Goal: Go to known website: Access a specific website the user already knows

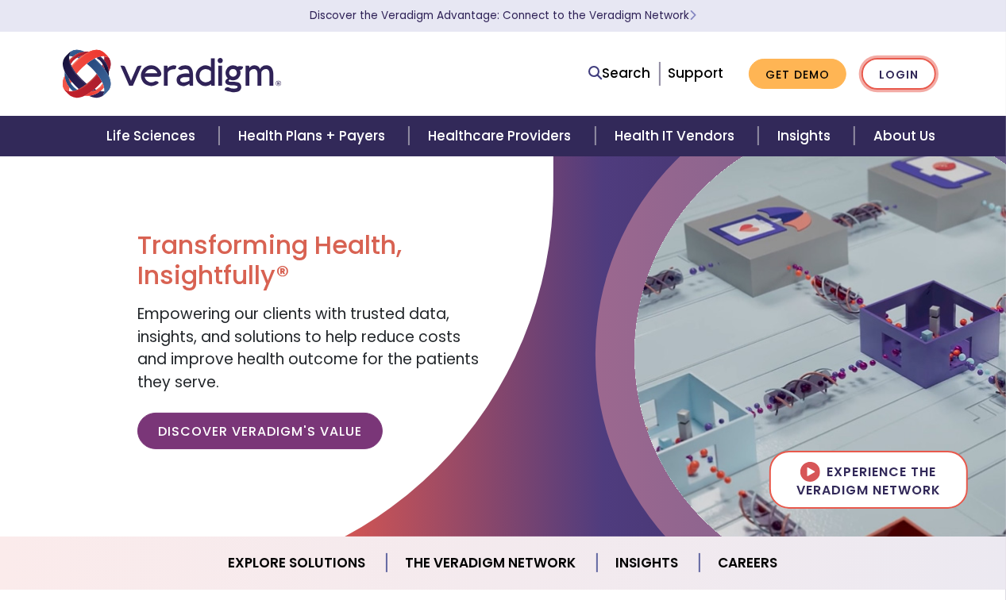
click at [879, 71] on link "Login" at bounding box center [898, 74] width 75 height 33
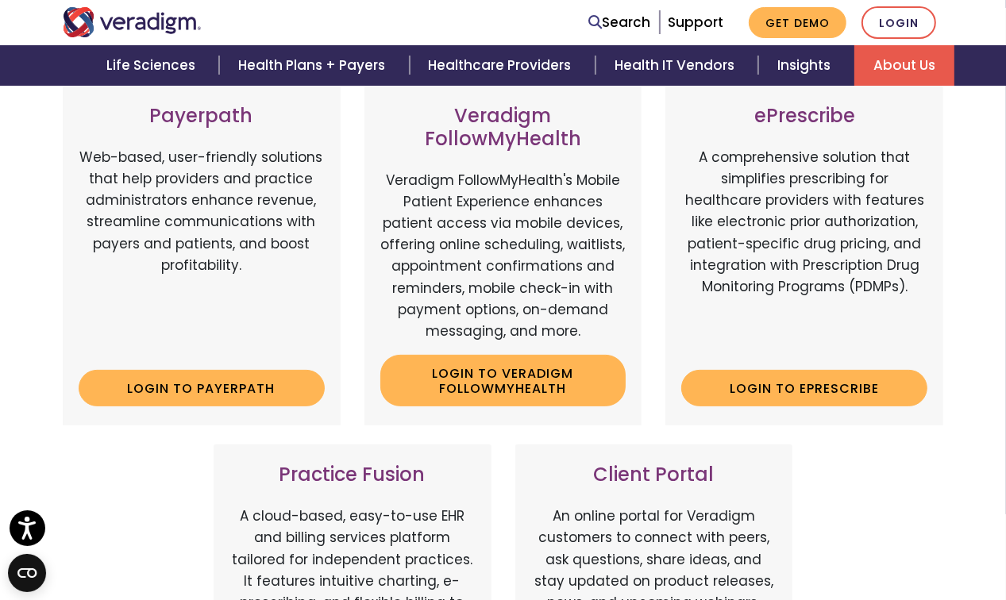
scroll to position [238, 0]
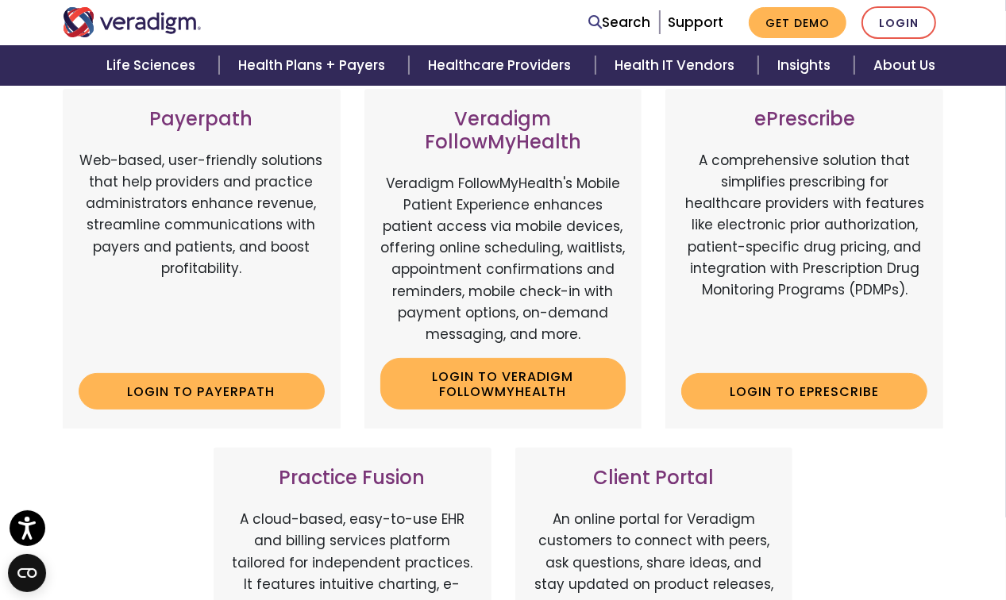
click at [346, 112] on div "Payerpath Web-based, user-friendly solutions that help providers and practice a…" at bounding box center [202, 259] width 302 height 340
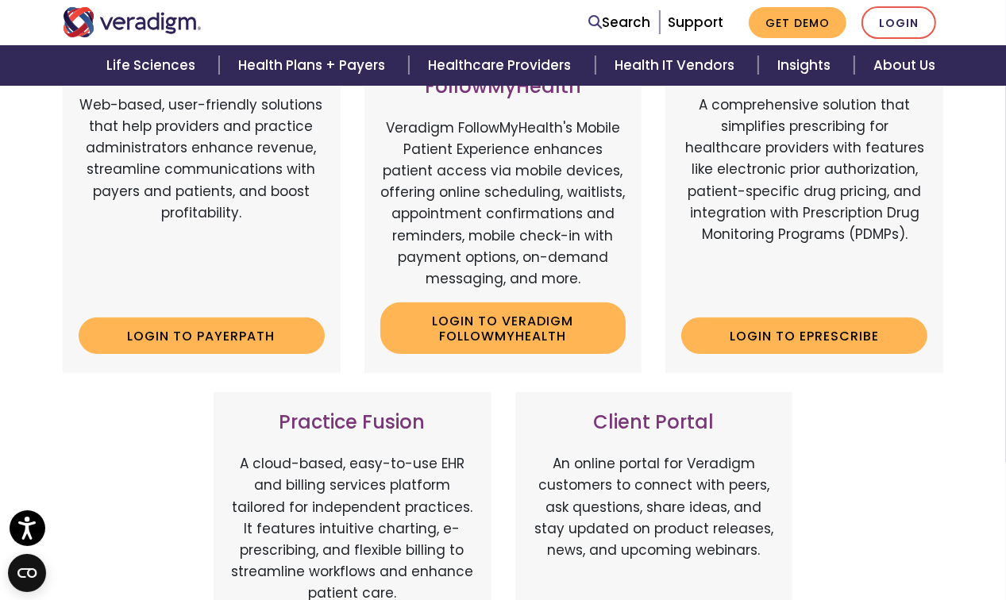
scroll to position [317, 0]
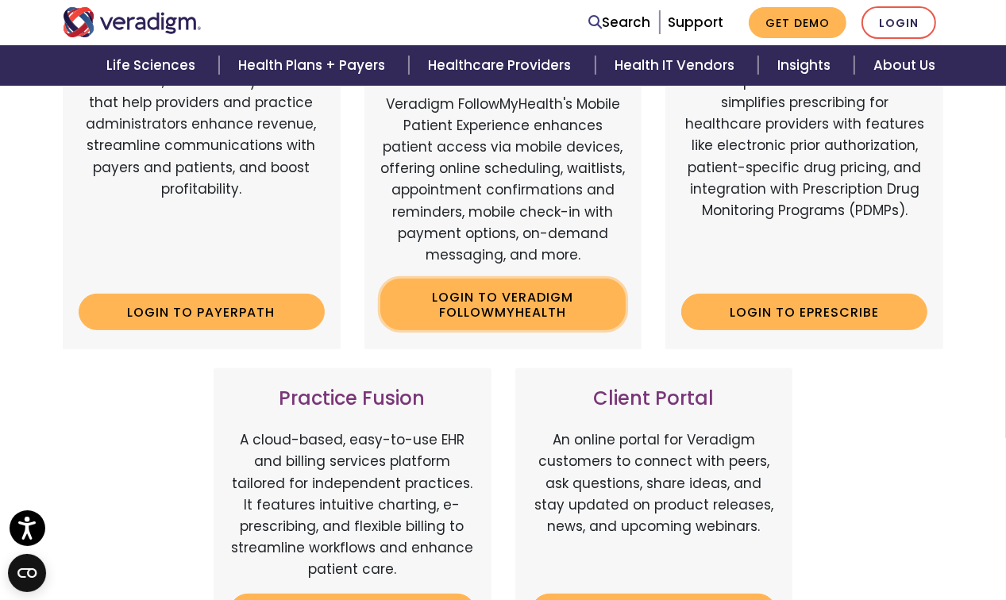
click at [565, 307] on link "Login to Veradigm FollowMyHealth" at bounding box center [503, 305] width 246 height 52
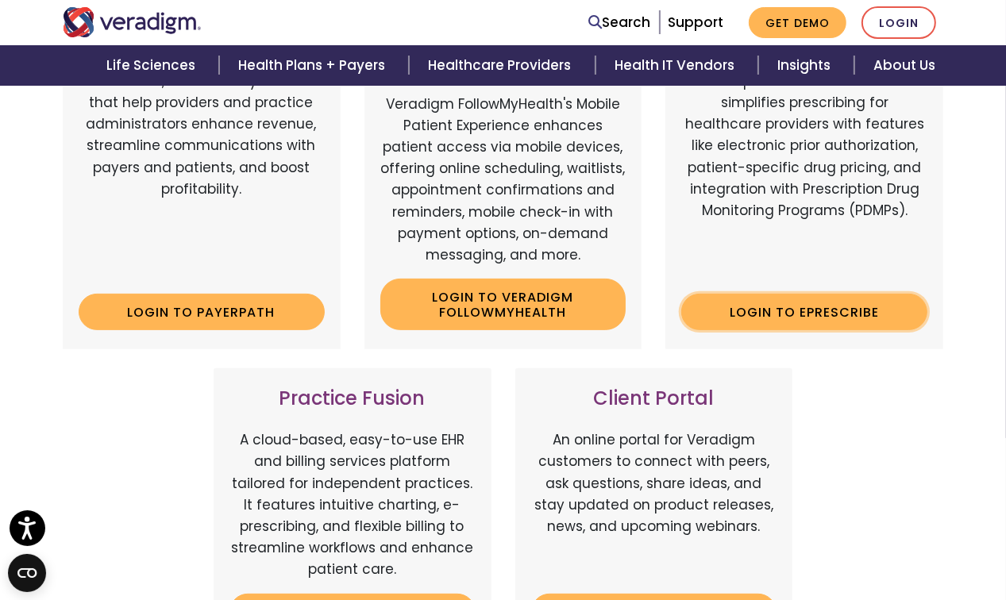
click at [848, 318] on link "Login to ePrescribe" at bounding box center [804, 312] width 246 height 37
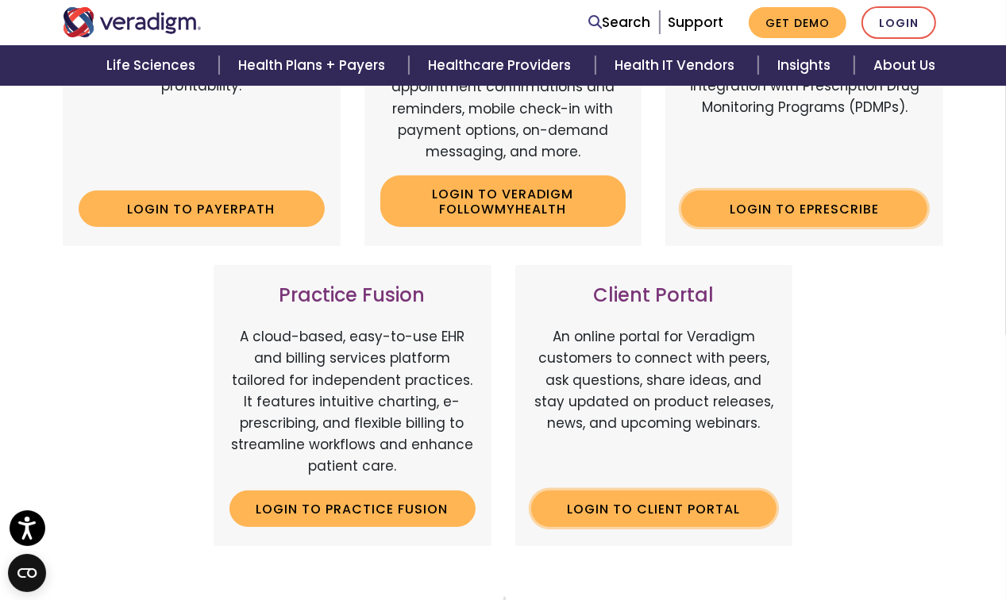
scroll to position [556, 0]
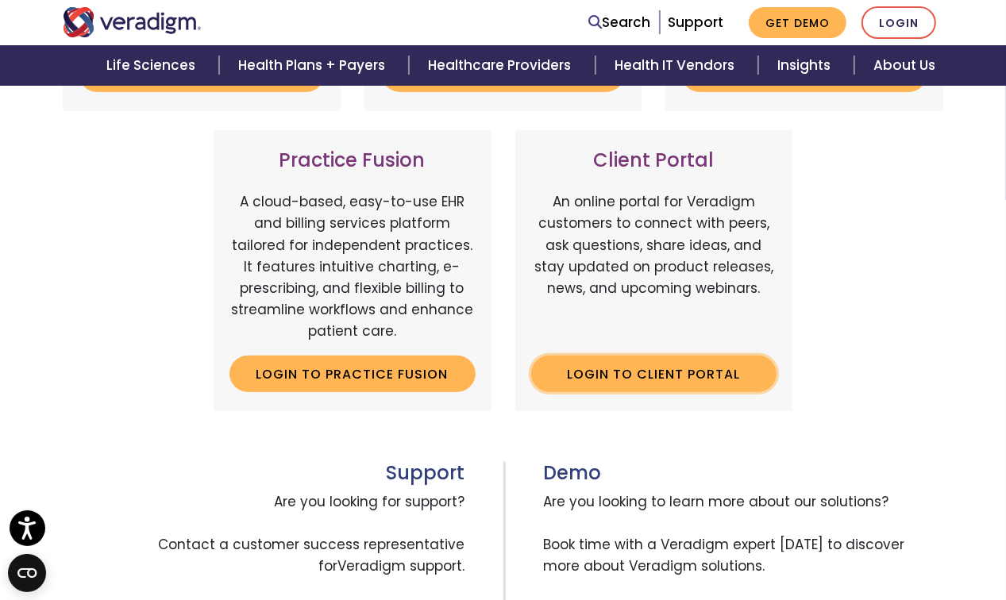
click at [686, 369] on link "Login to Client Portal" at bounding box center [654, 374] width 246 height 37
